Goal: Information Seeking & Learning: Find contact information

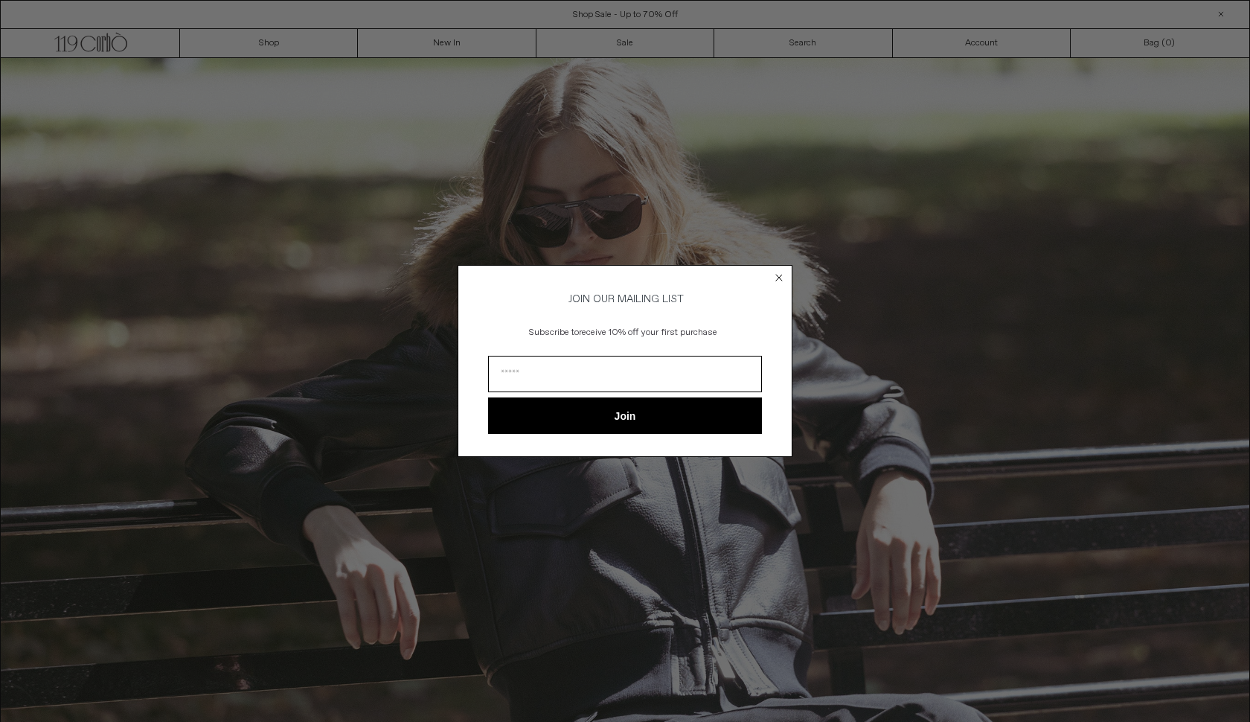
click at [778, 275] on icon "Close dialog" at bounding box center [779, 278] width 6 height 6
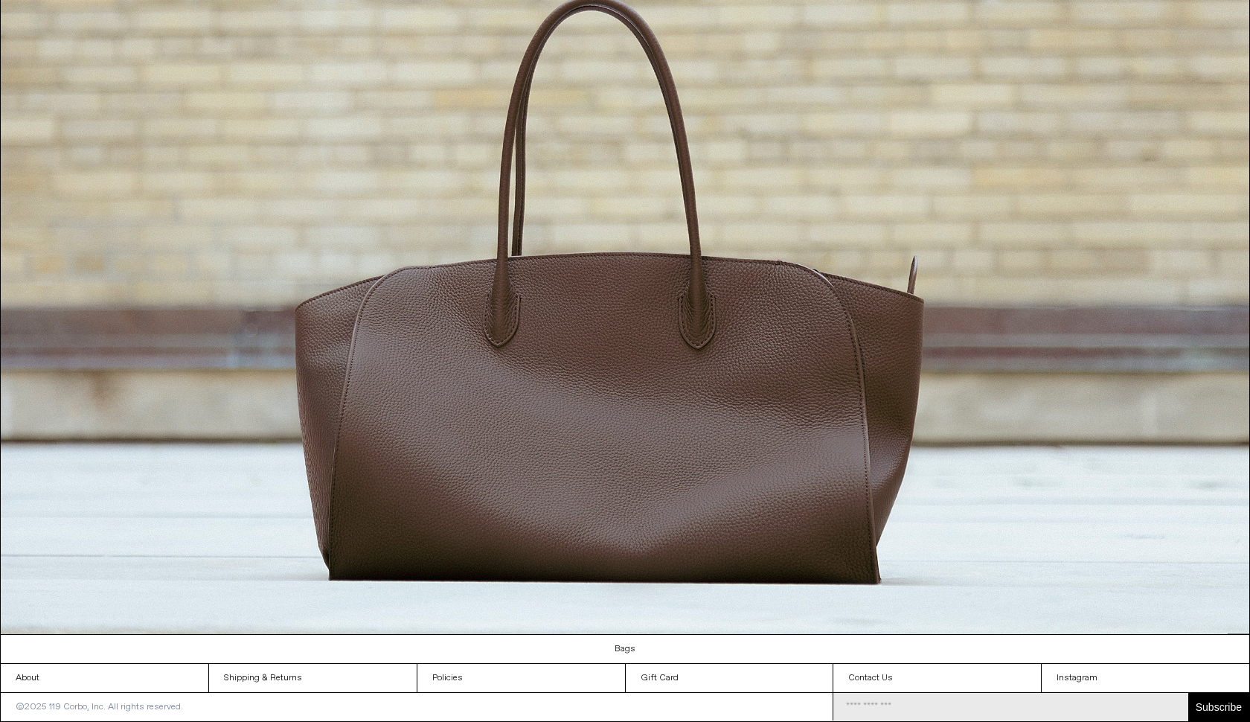
scroll to position [1666, 0]
click at [887, 676] on link "Contact Us" at bounding box center [938, 678] width 208 height 28
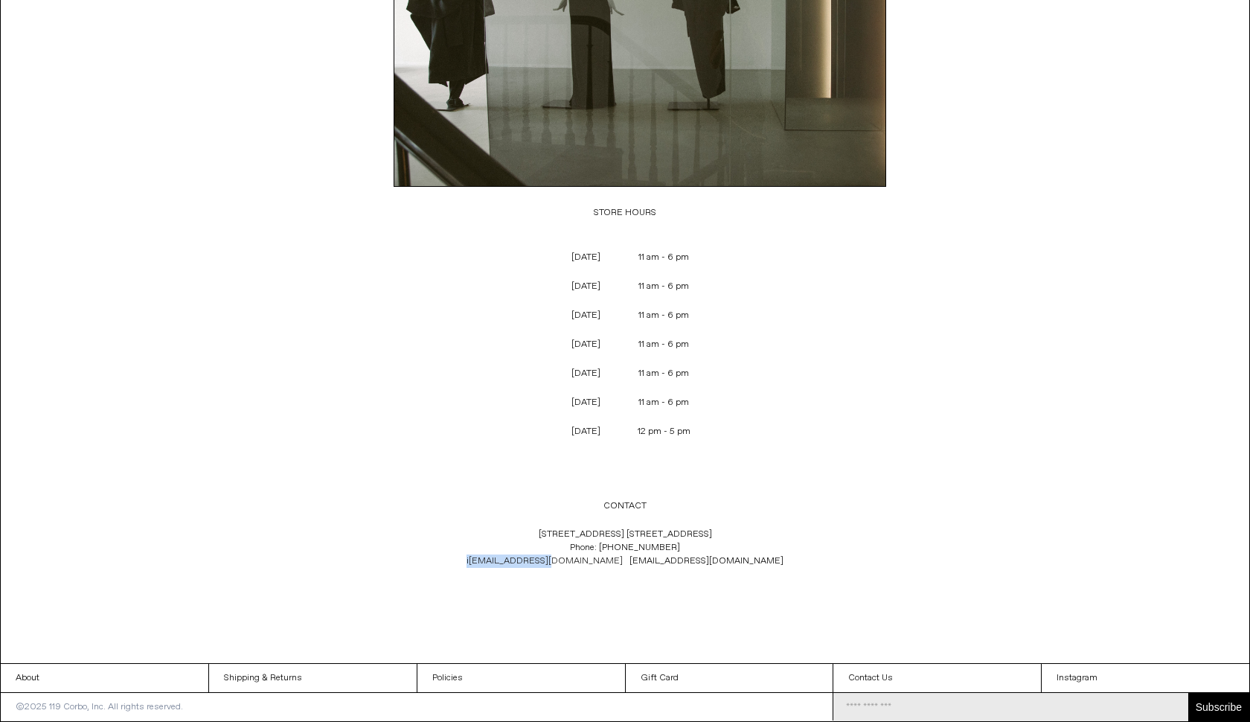
drag, startPoint x: 531, startPoint y: 563, endPoint x: 616, endPoint y: 566, distance: 84.9
click at [616, 566] on p "[STREET_ADDRESS] [GEOGRAPHIC_DATA] 1C4 Phone: [PHONE_NUMBER] i [EMAIL_ADDRESS][…" at bounding box center [625, 547] width 493 height 55
copy span "i [EMAIL_ADDRESS][DOMAIN_NAME]"
drag, startPoint x: 729, startPoint y: 563, endPoint x: 626, endPoint y: 564, distance: 102.7
click at [626, 564] on p "[STREET_ADDRESS] [GEOGRAPHIC_DATA] 1C4 Phone: [PHONE_NUMBER] i [EMAIL_ADDRESS][…" at bounding box center [625, 547] width 493 height 55
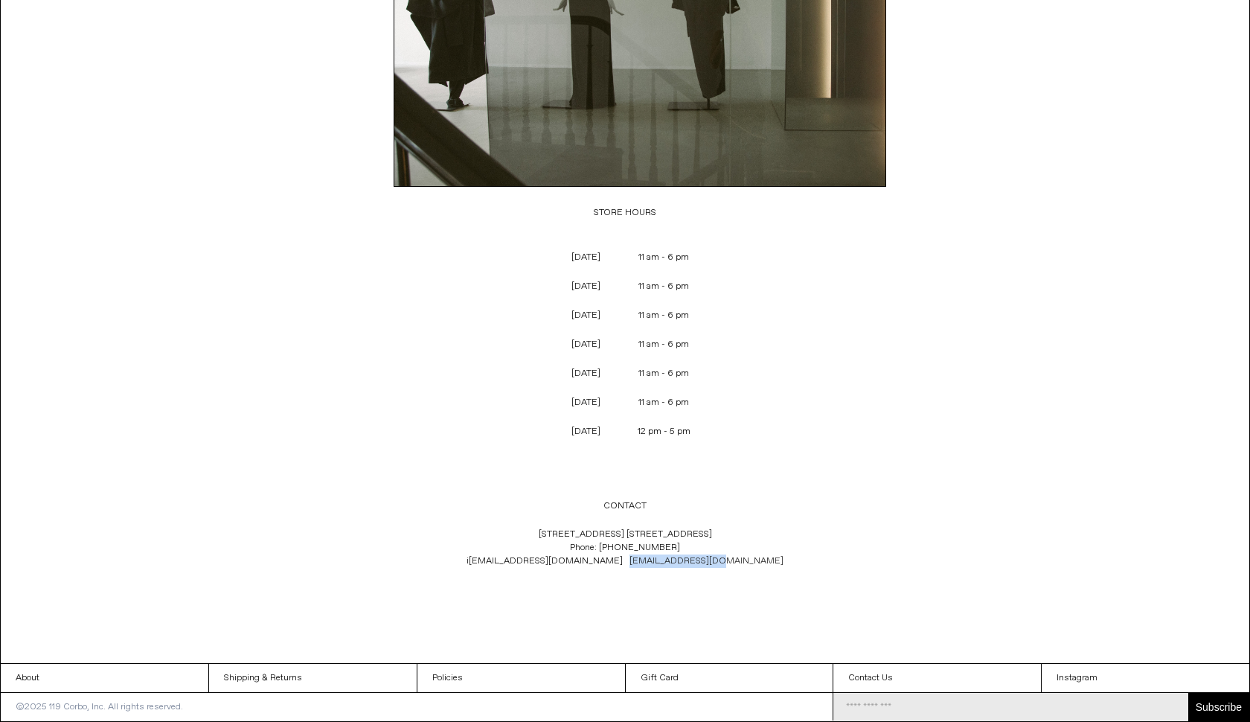
copy p "[EMAIL_ADDRESS][DOMAIN_NAME]"
